Goal: Task Accomplishment & Management: Complete application form

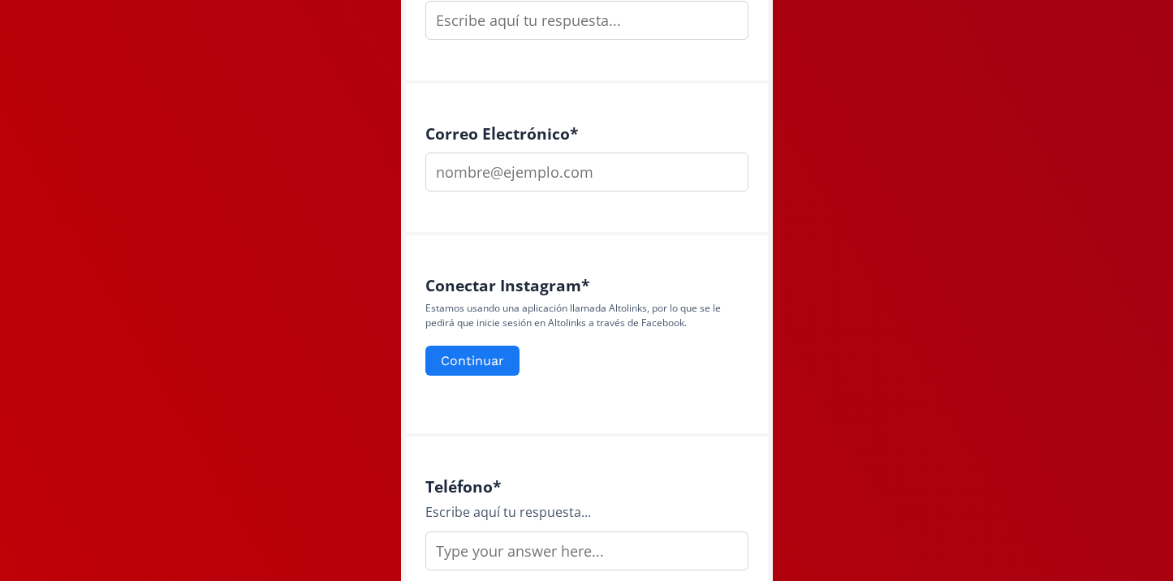
scroll to position [594, 0]
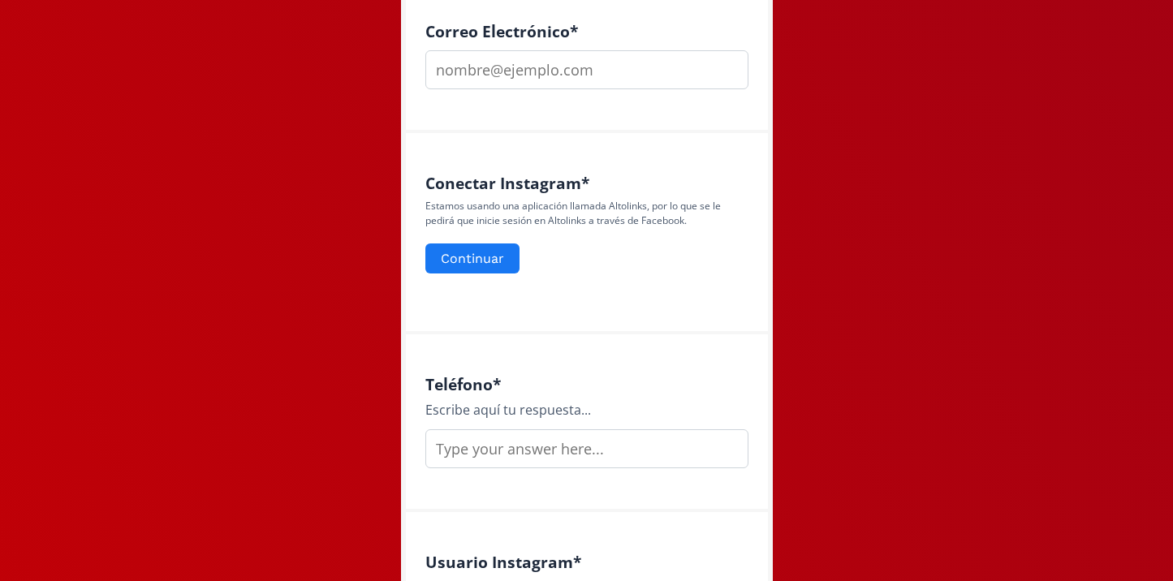
click at [558, 62] on input "email" at bounding box center [586, 69] width 323 height 39
type input "[EMAIL_ADDRESS][DOMAIN_NAME]"
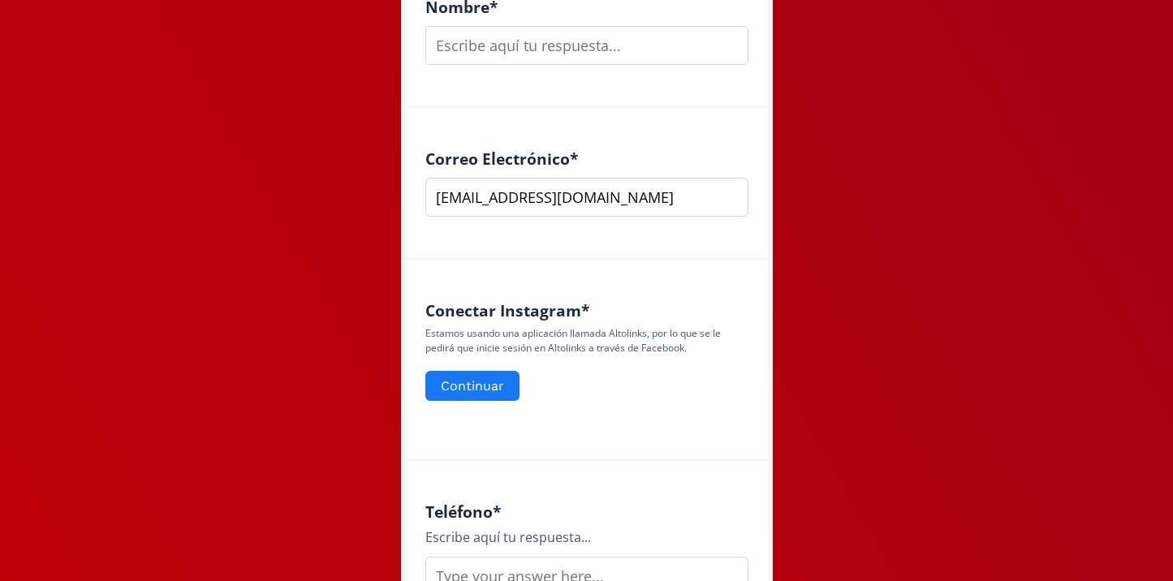
scroll to position [463, 0]
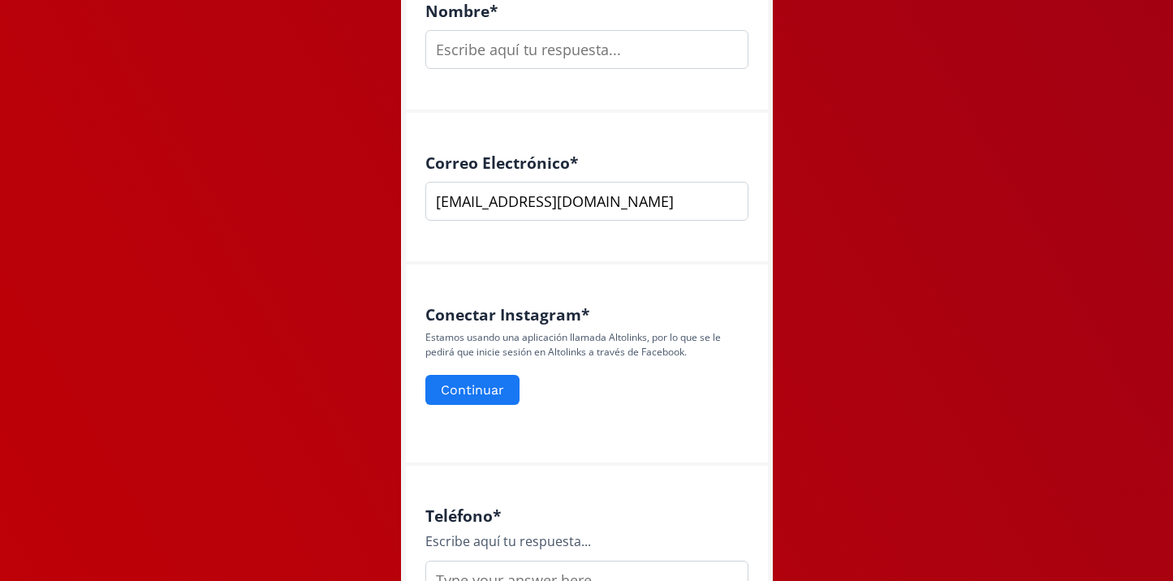
click at [544, 50] on input "text" at bounding box center [586, 49] width 323 height 39
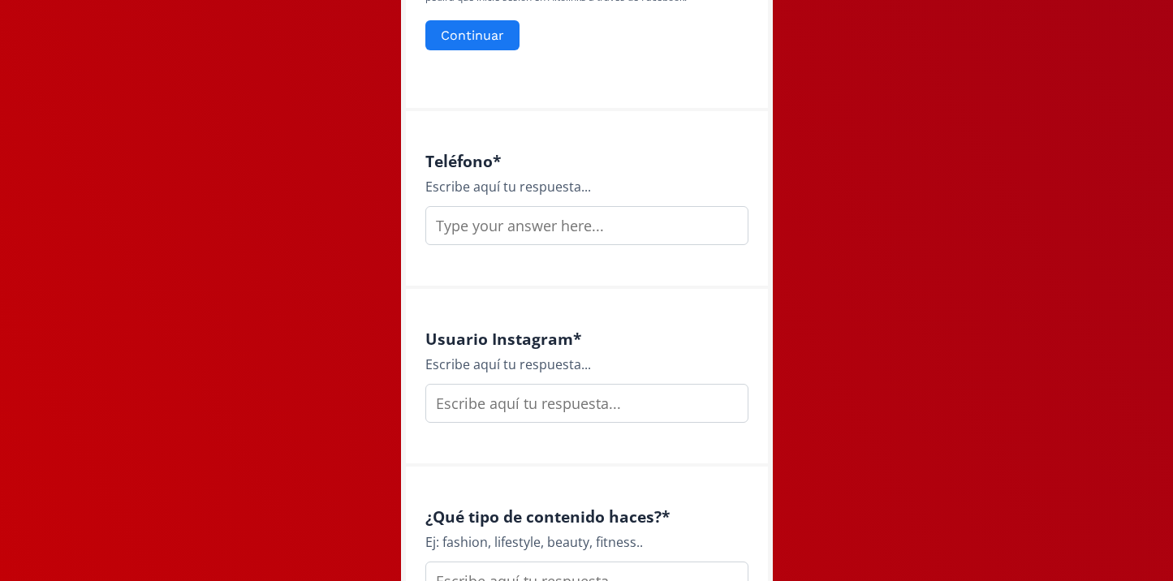
scroll to position [833, 0]
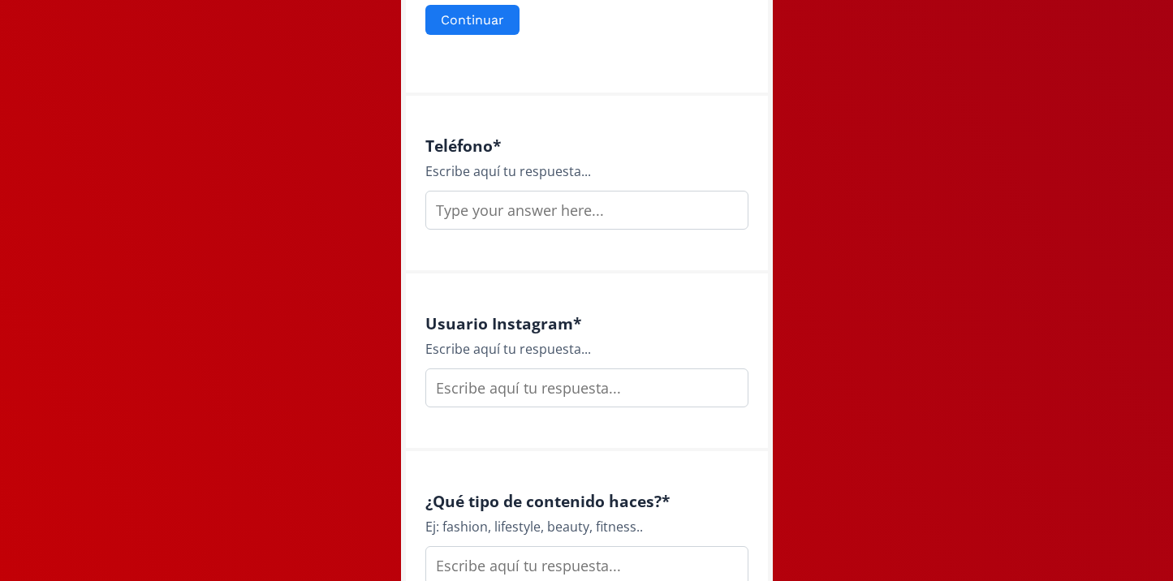
type input "[PERSON_NAME]"
click at [536, 218] on input "text" at bounding box center [586, 210] width 323 height 39
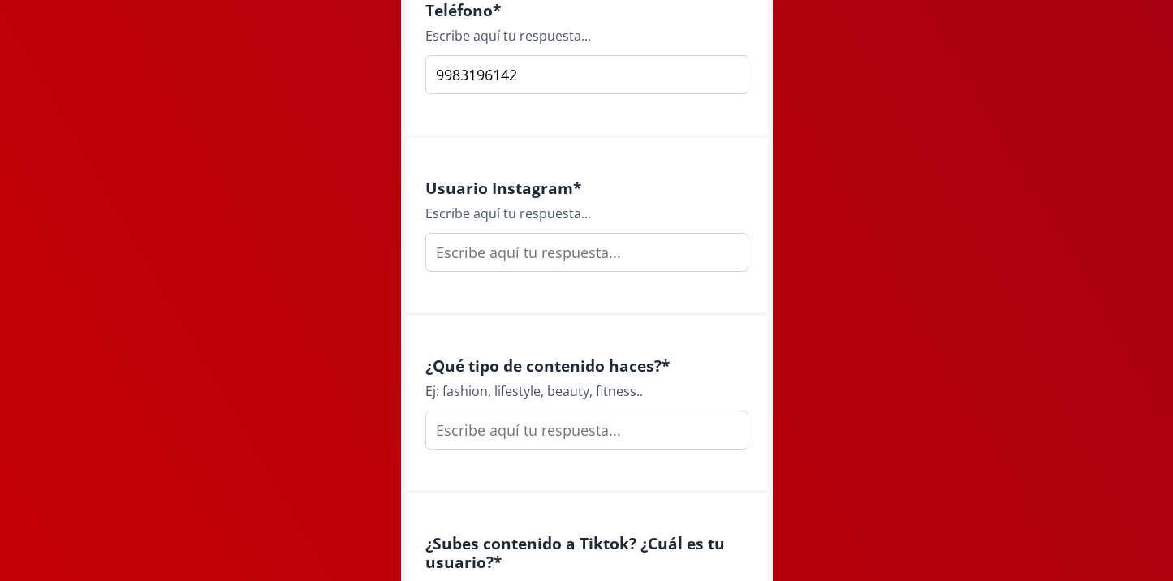
scroll to position [973, 0]
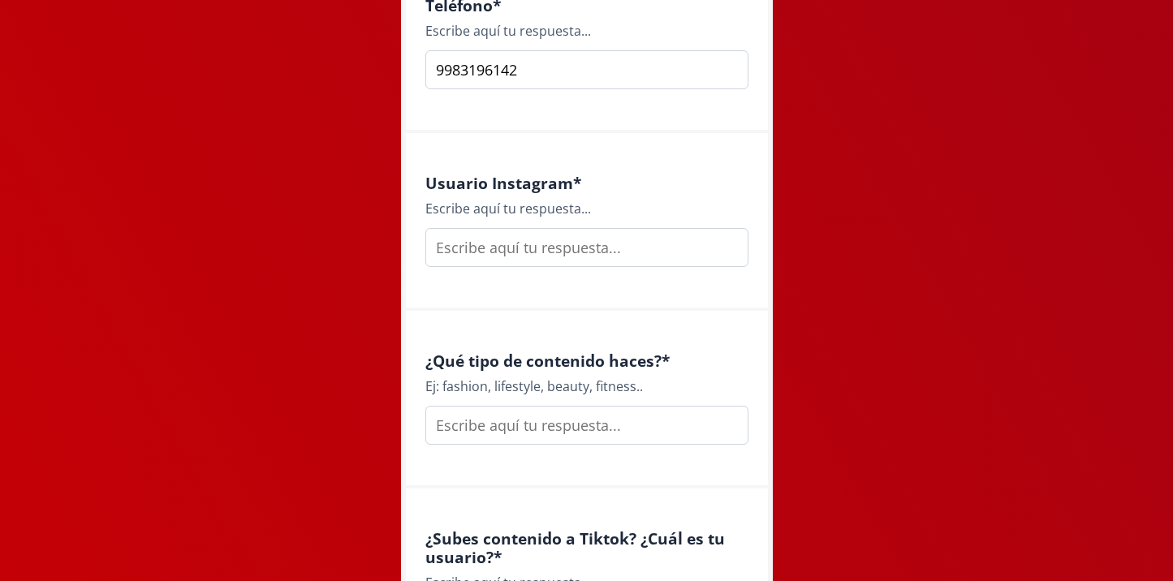
type input "9983196142"
click at [536, 258] on input "text" at bounding box center [586, 247] width 323 height 39
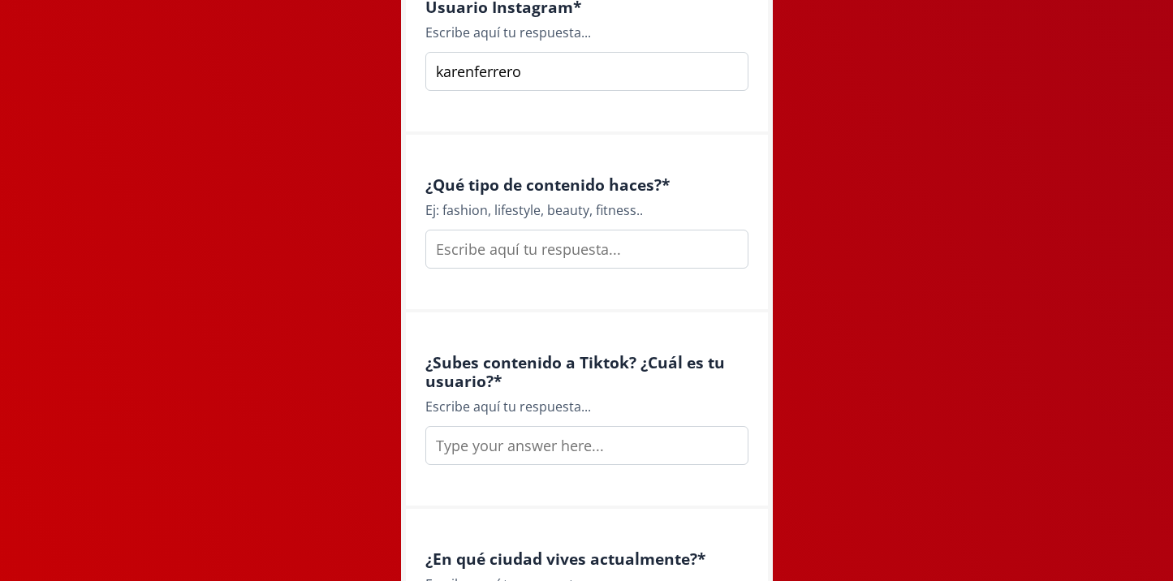
scroll to position [1157, 0]
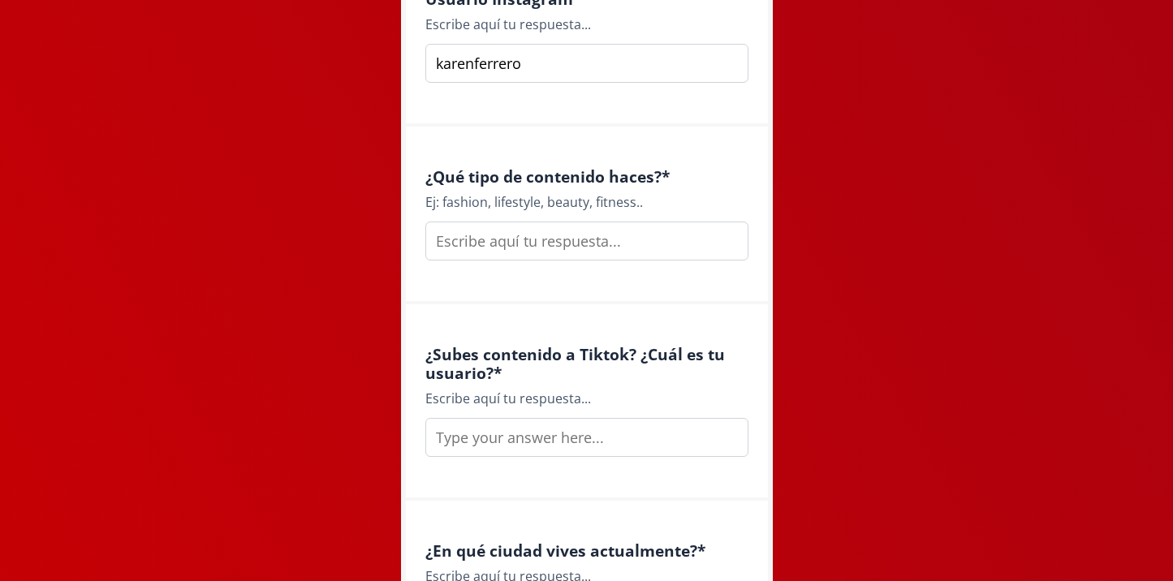
type input "karenferrero"
click at [514, 252] on input "text" at bounding box center [586, 241] width 323 height 39
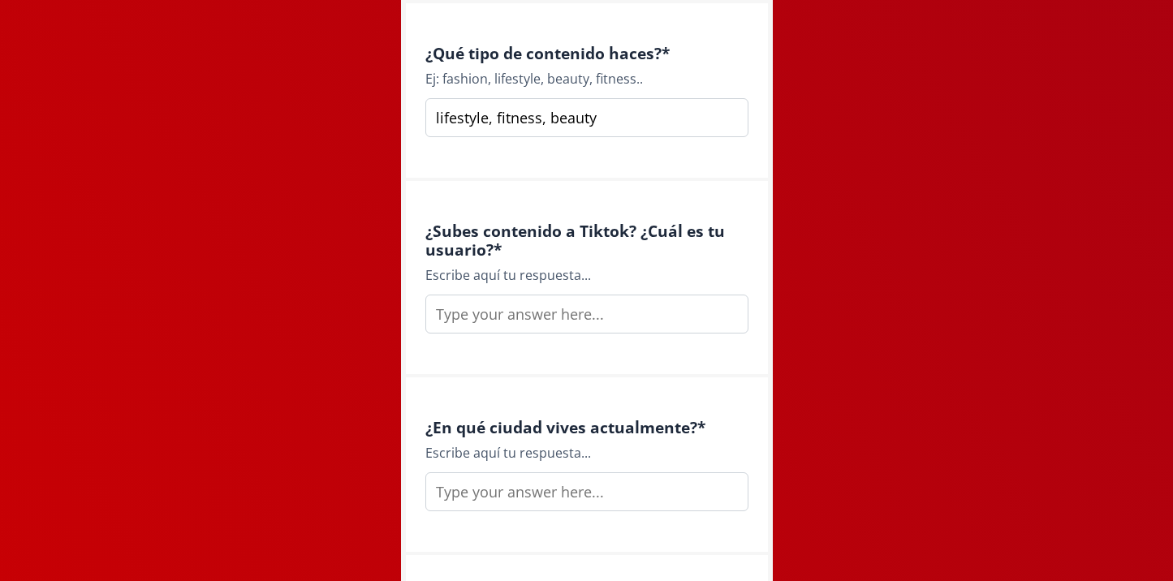
scroll to position [1299, 0]
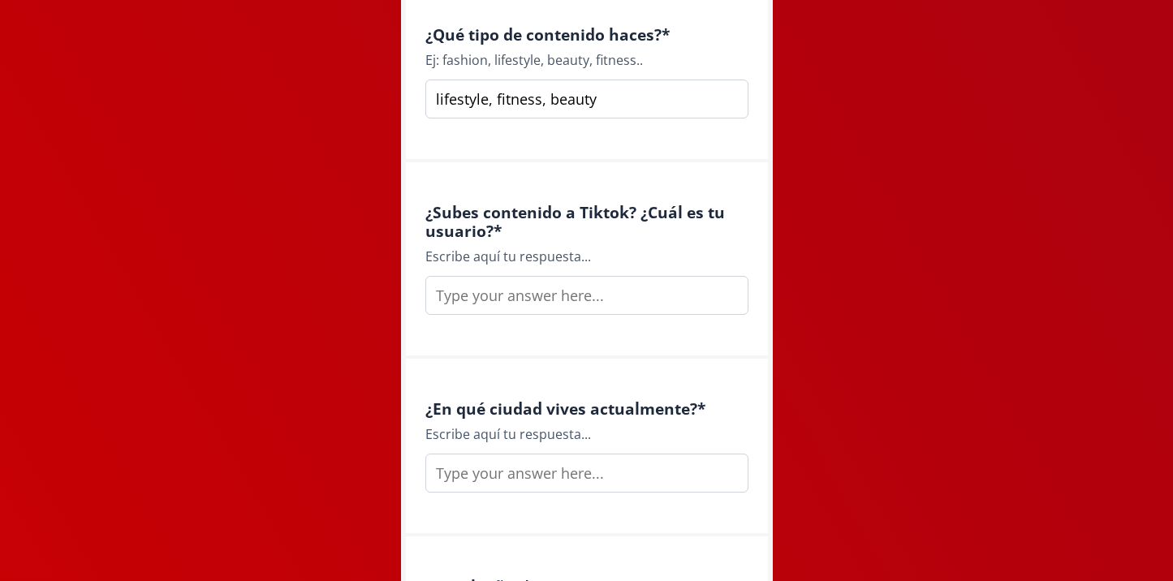
type input "lifestyle, fitness, beauty"
click at [566, 303] on input "text" at bounding box center [586, 295] width 323 height 39
paste input "[URL][DOMAIN_NAME]"
type input "[URL][DOMAIN_NAME]"
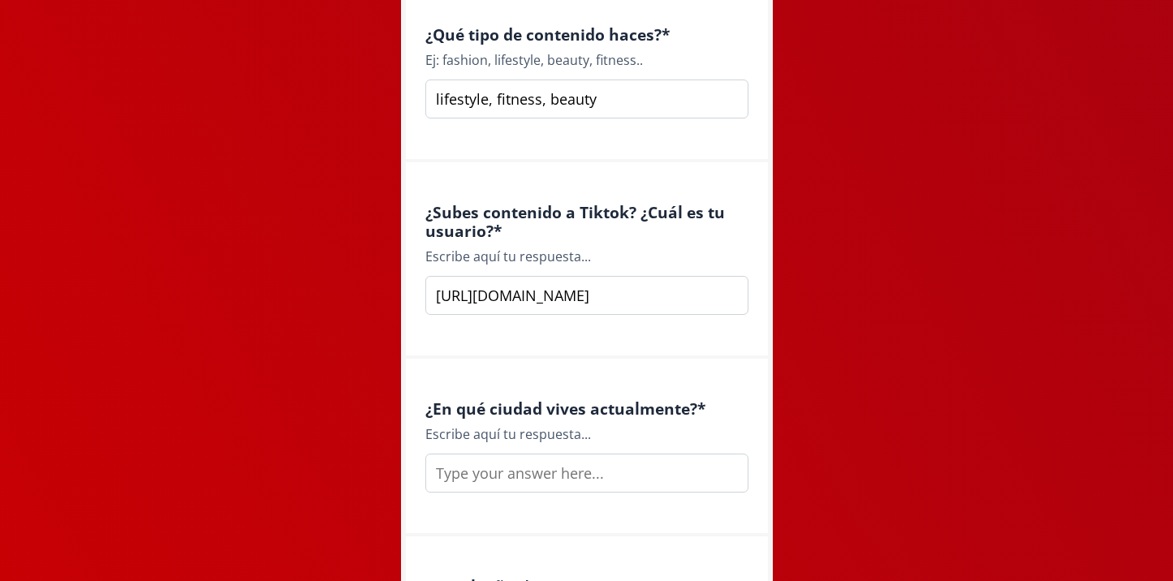
click at [602, 481] on input "text" at bounding box center [586, 473] width 323 height 39
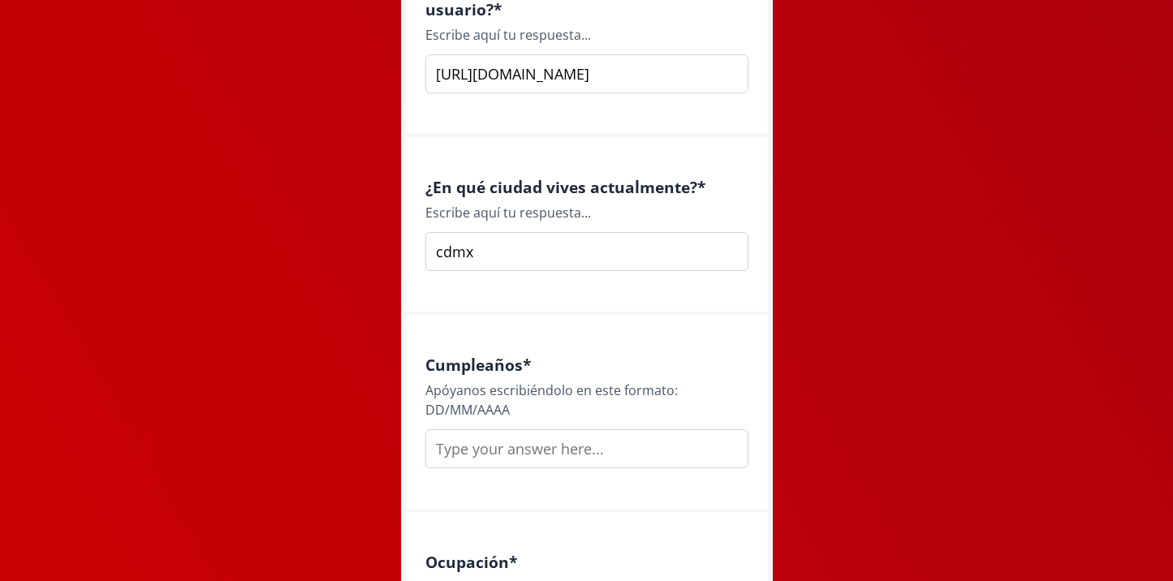
scroll to position [1527, 0]
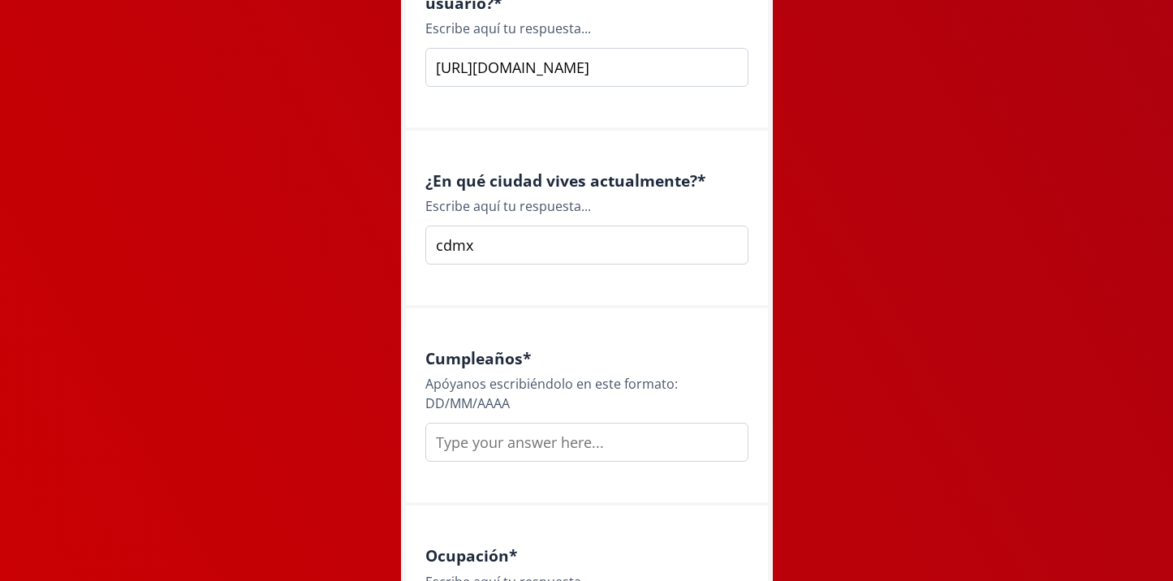
type input "cdmx"
click at [546, 446] on input "text" at bounding box center [586, 442] width 323 height 39
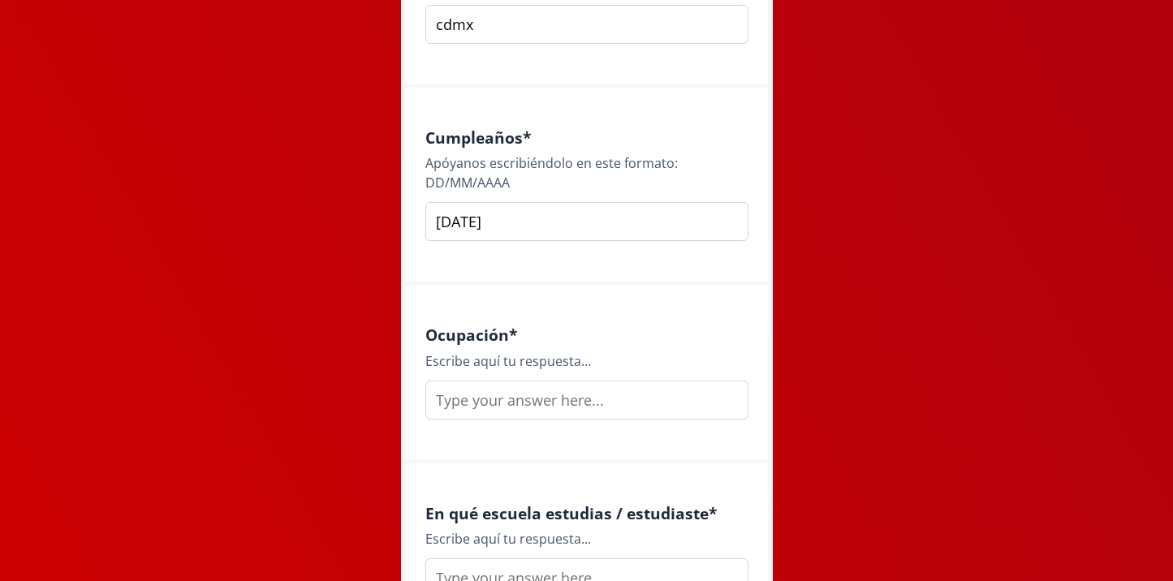
scroll to position [1771, 0]
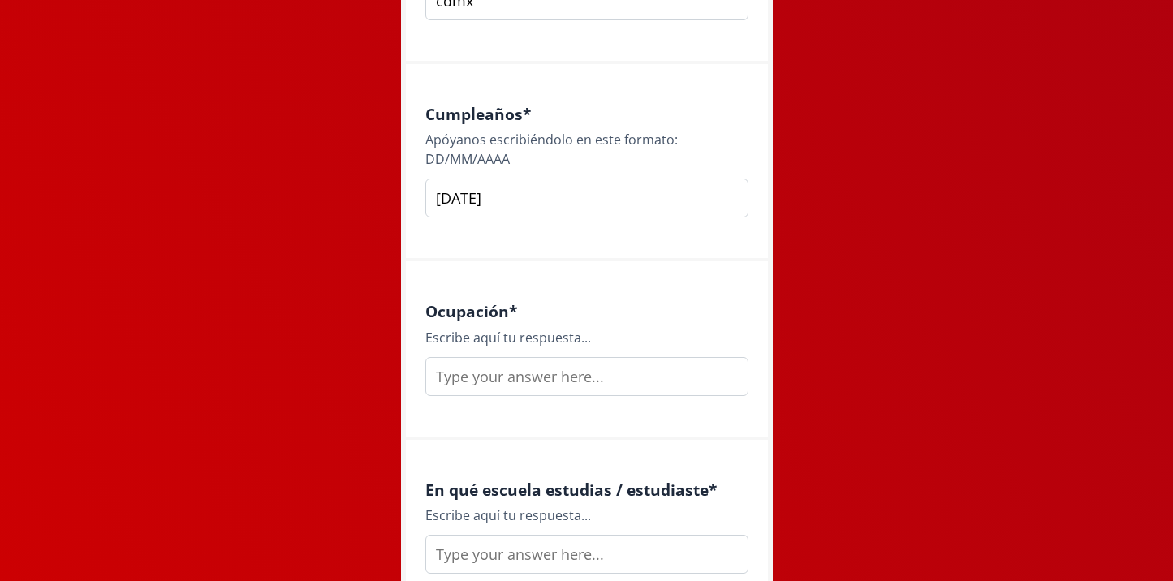
type input "[DATE]"
click at [497, 373] on input "text" at bounding box center [586, 376] width 323 height 39
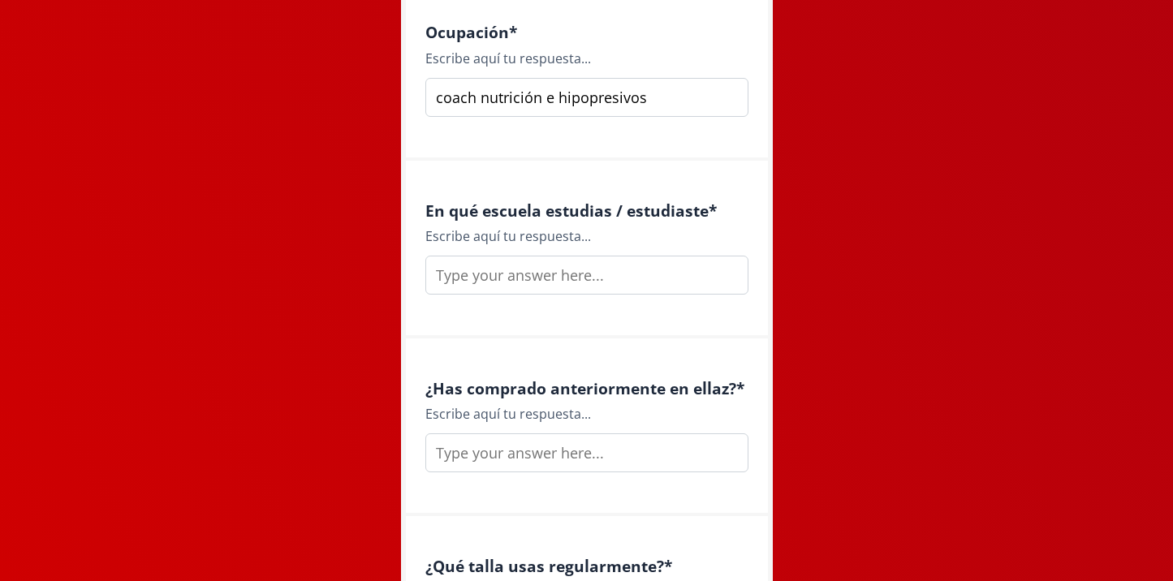
scroll to position [2060, 0]
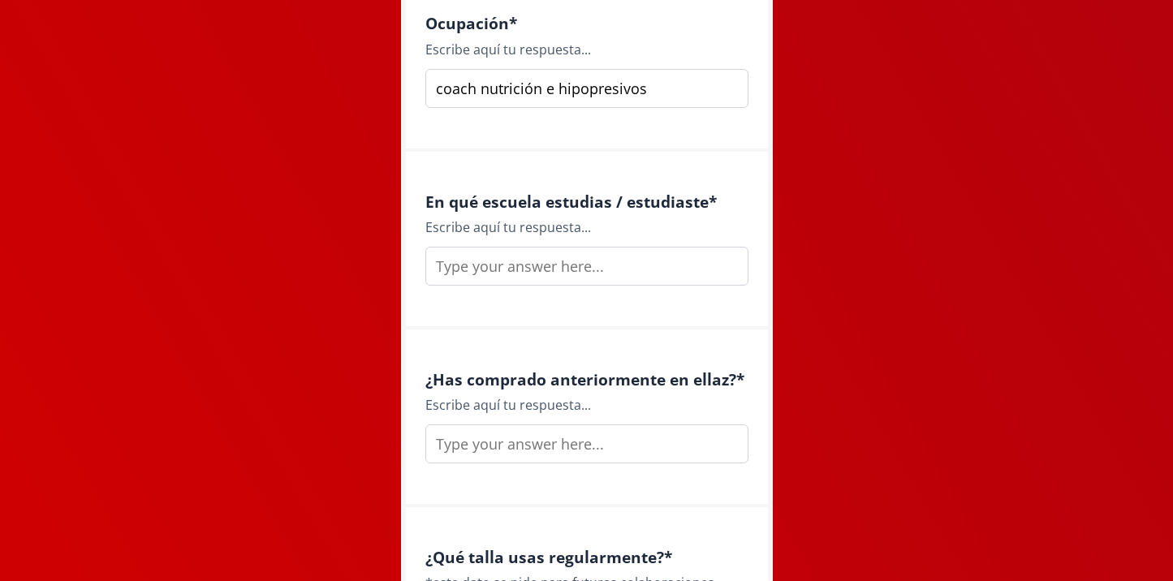
click at [481, 86] on input "coach nutrición e hipopresivos" at bounding box center [586, 88] width 323 height 39
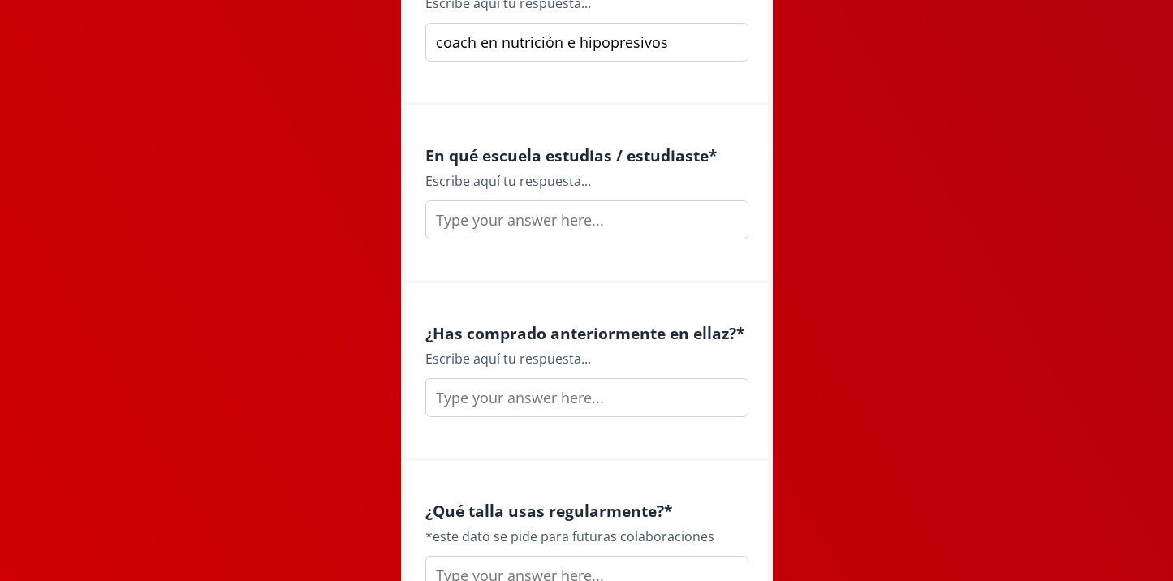
scroll to position [2103, 0]
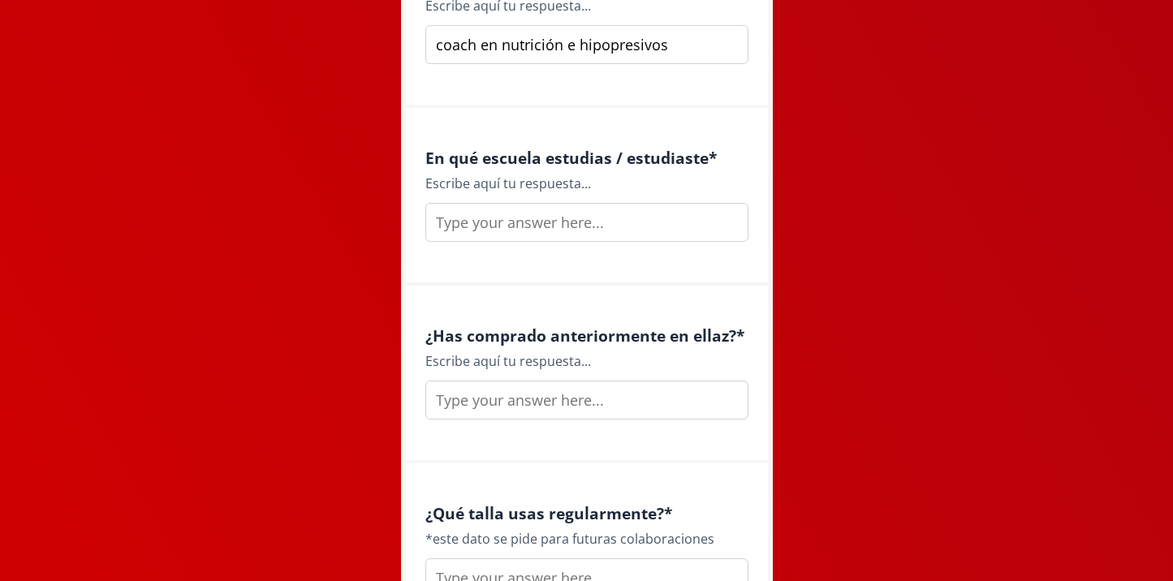
type input "coach en nutrición e hipopresivos"
click at [541, 231] on input "text" at bounding box center [586, 222] width 323 height 39
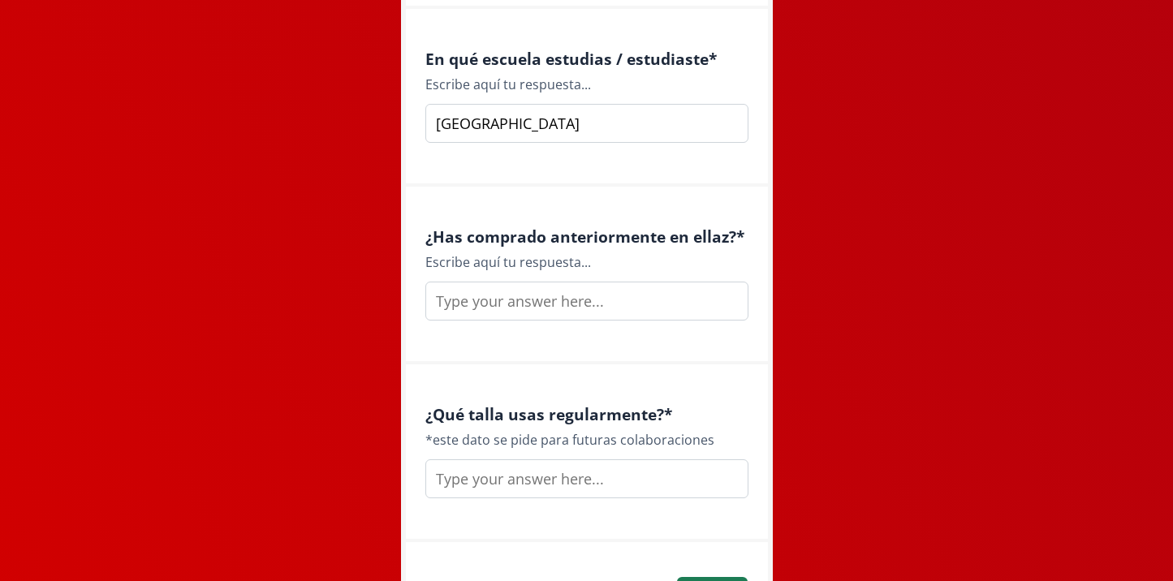
scroll to position [2212, 0]
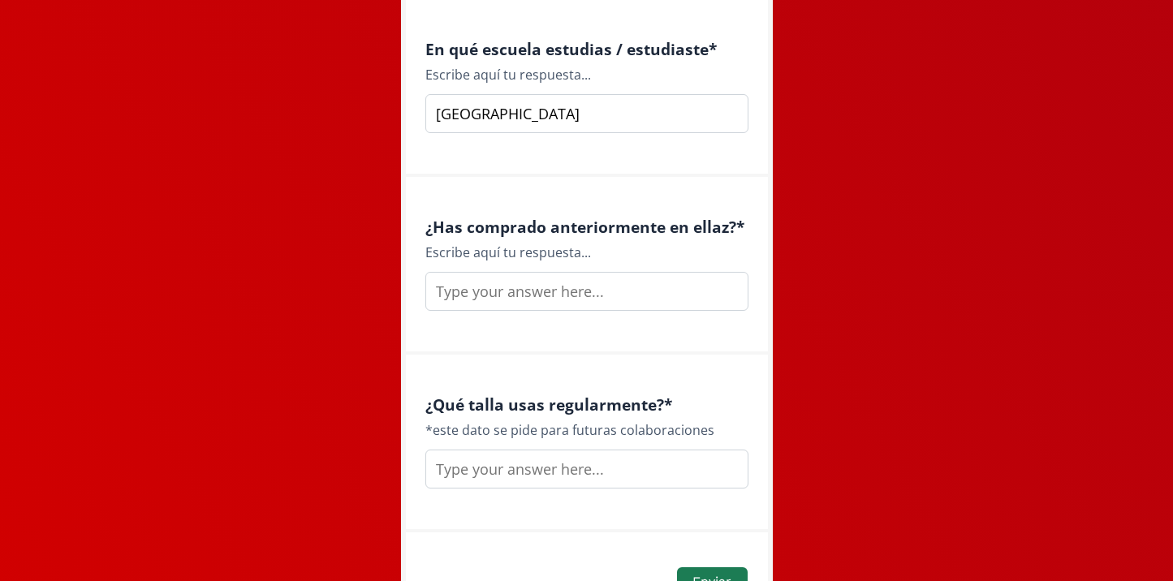
type input "[GEOGRAPHIC_DATA]"
click at [594, 299] on input "text" at bounding box center [586, 291] width 323 height 39
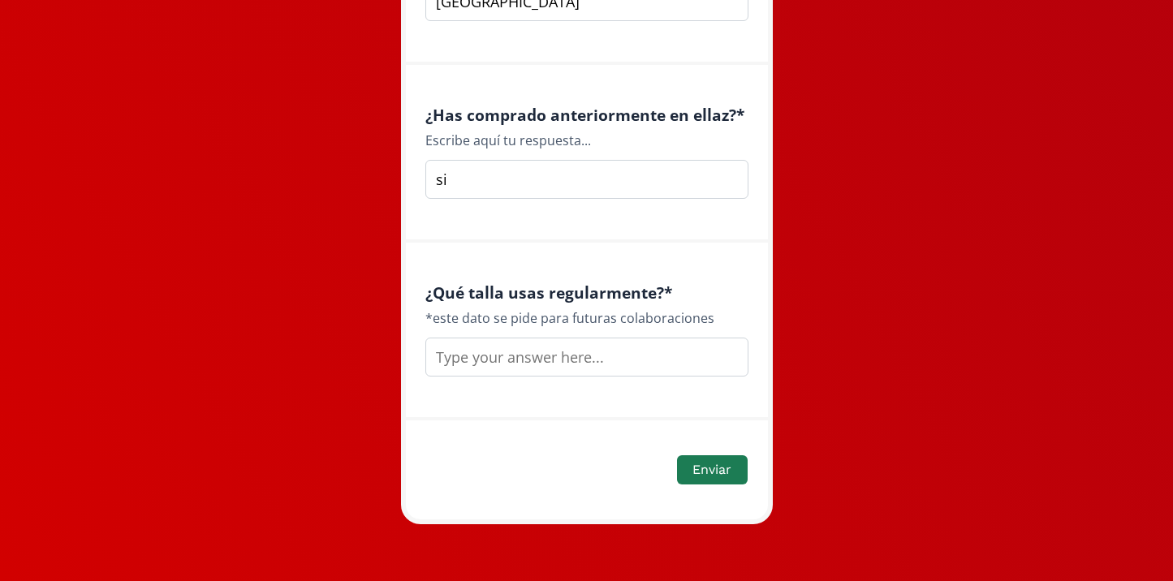
scroll to position [2324, 0]
type input "si"
click at [586, 355] on input "text" at bounding box center [586, 357] width 323 height 39
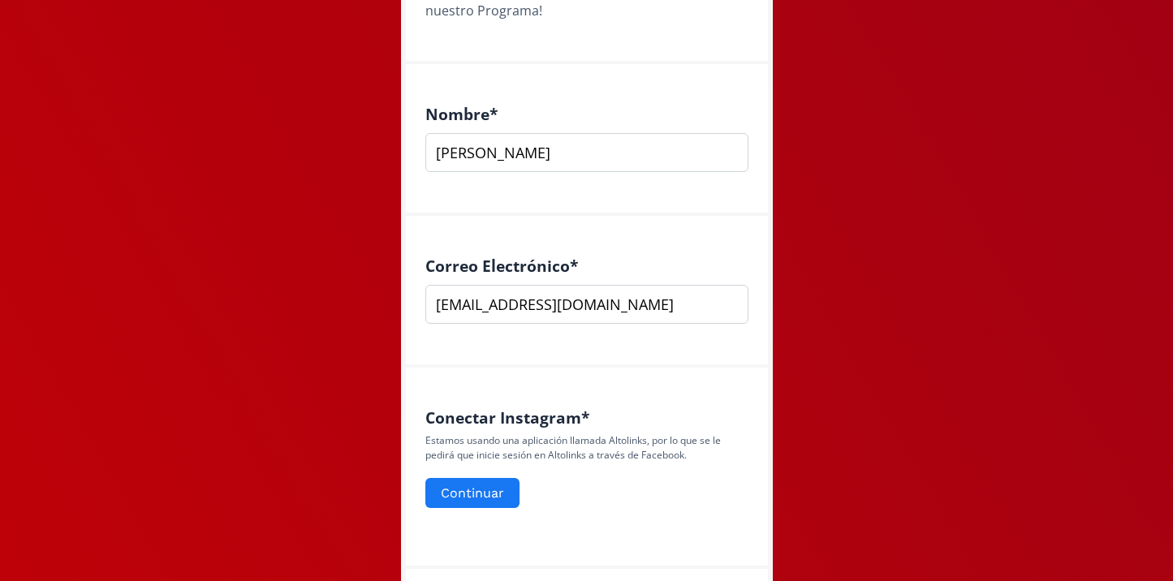
scroll to position [359, 0]
type input "m"
click at [478, 487] on button "Continuar" at bounding box center [472, 493] width 99 height 35
